Goal: Information Seeking & Learning: Learn about a topic

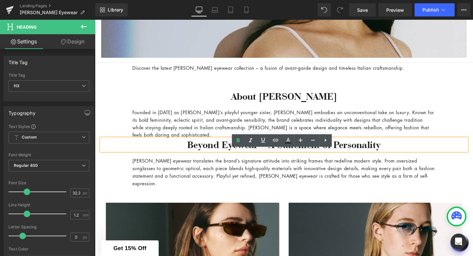
scroll to position [255, 0]
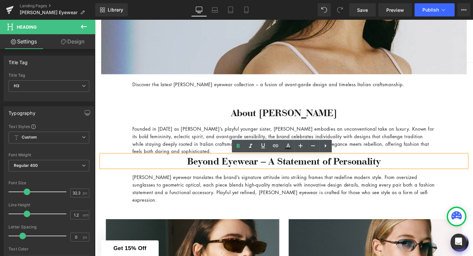
click at [246, 191] on p "[PERSON_NAME] eyewear translates the brand’s signature attitude into striking f…" at bounding box center [293, 197] width 319 height 32
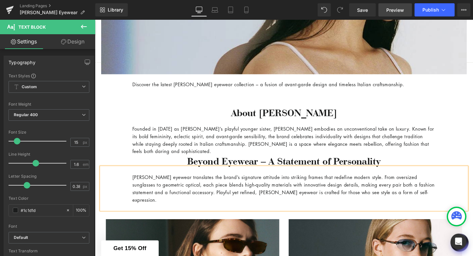
click at [393, 9] on span "Preview" at bounding box center [396, 10] width 18 height 7
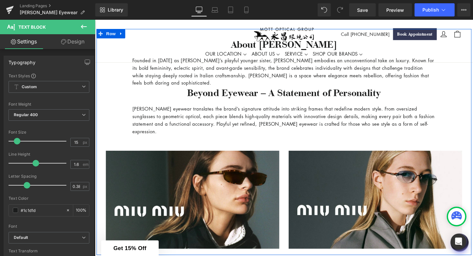
scroll to position [302, 0]
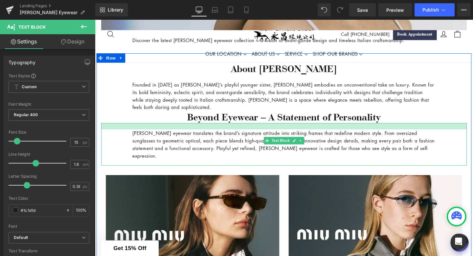
click at [227, 120] on h3 "Beyond Eyewear – A Statement of Personality" at bounding box center [294, 121] width 385 height 13
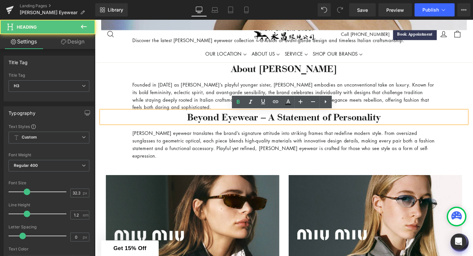
scroll to position [314, 0]
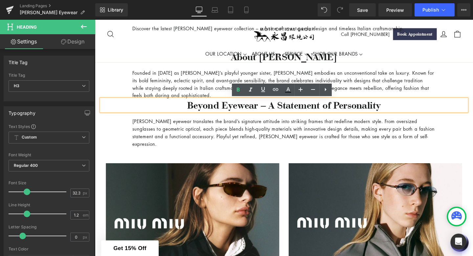
click at [223, 140] on p "[PERSON_NAME] eyewear translates the brand’s signature attitude into striking f…" at bounding box center [293, 138] width 319 height 32
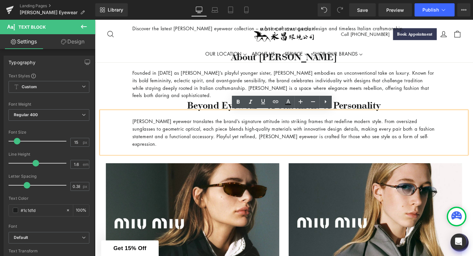
click at [232, 144] on p "[PERSON_NAME] eyewear translates the brand’s signature attitude into striking f…" at bounding box center [293, 138] width 319 height 32
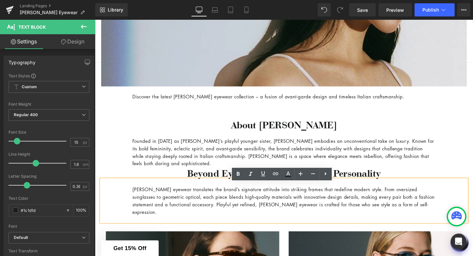
scroll to position [246, 0]
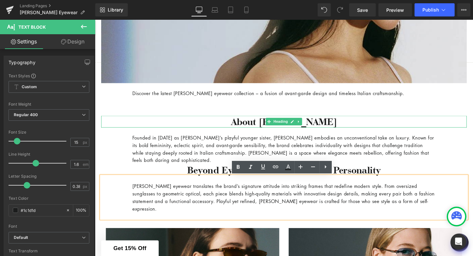
click at [333, 127] on h3 "About [PERSON_NAME]" at bounding box center [294, 127] width 385 height 13
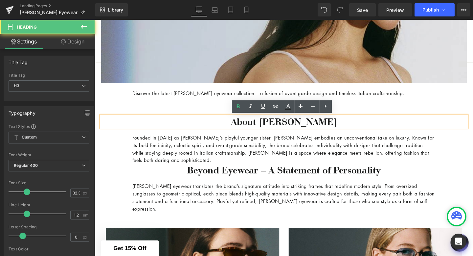
click at [333, 127] on h3 "About [PERSON_NAME]" at bounding box center [294, 127] width 385 height 13
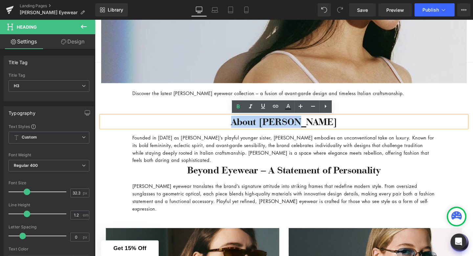
drag, startPoint x: 333, startPoint y: 127, endPoint x: 257, endPoint y: 128, distance: 75.9
click at [254, 127] on h3 "About [PERSON_NAME]" at bounding box center [294, 127] width 385 height 13
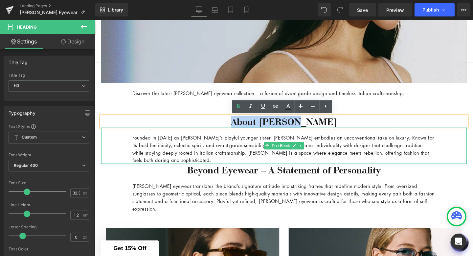
click at [257, 162] on p "Founded in [DATE] as [PERSON_NAME]’s playful younger sister, [PERSON_NAME] embo…" at bounding box center [293, 156] width 319 height 32
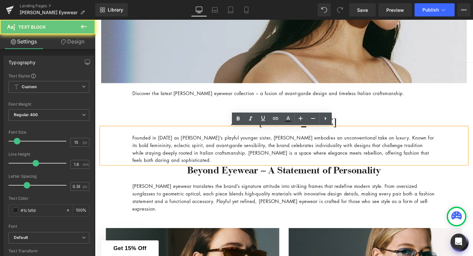
click at [258, 165] on p "Founded in [DATE] as [PERSON_NAME]’s playful younger sister, [PERSON_NAME] embo…" at bounding box center [293, 156] width 319 height 32
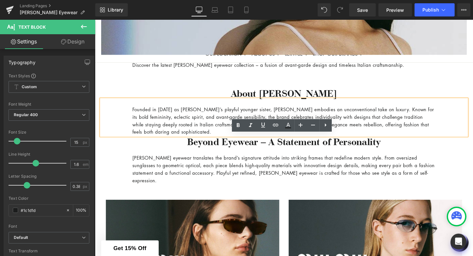
scroll to position [239, 0]
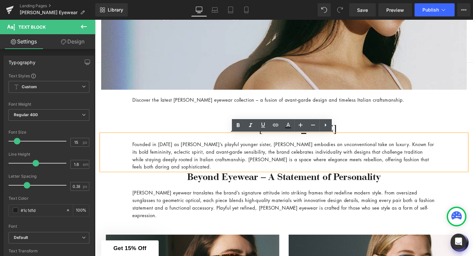
click at [381, 156] on p "Founded in [DATE] as [PERSON_NAME]’s playful younger sister, [PERSON_NAME] embo…" at bounding box center [293, 163] width 319 height 32
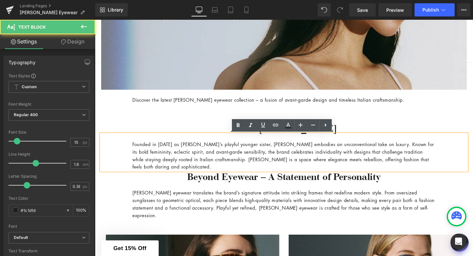
click at [379, 175] on p "Founded in [DATE] as [PERSON_NAME]’s playful younger sister, [PERSON_NAME] embo…" at bounding box center [293, 163] width 319 height 32
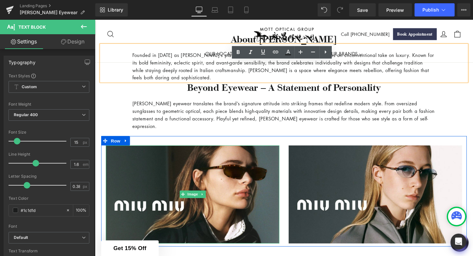
scroll to position [333, 0]
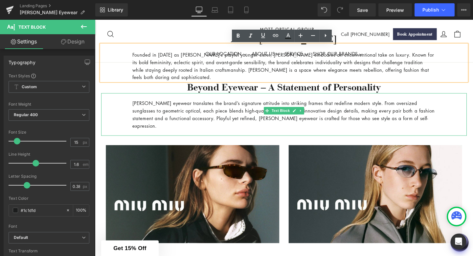
click at [268, 111] on p "[PERSON_NAME] eyewear translates the brand’s signature attitude into striking f…" at bounding box center [293, 120] width 319 height 32
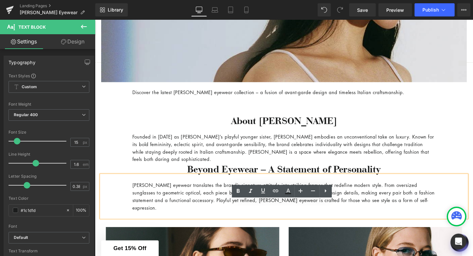
scroll to position [249, 0]
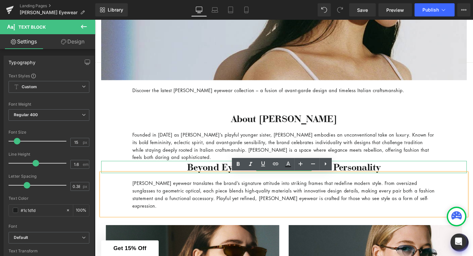
click at [397, 173] on h3 "Beyond Eyewear – A Statement of Personality" at bounding box center [294, 174] width 385 height 13
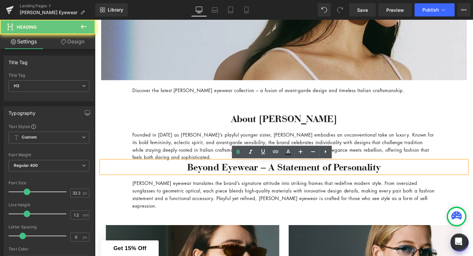
click at [397, 173] on h3 "Beyond Eyewear – A Statement of Personality" at bounding box center [294, 174] width 385 height 13
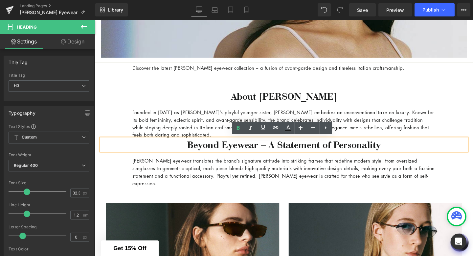
scroll to position [274, 0]
